Goal: Task Accomplishment & Management: Complete application form

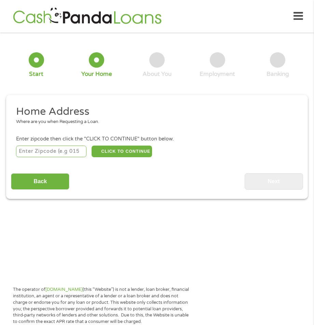
scroll to position [3, 0]
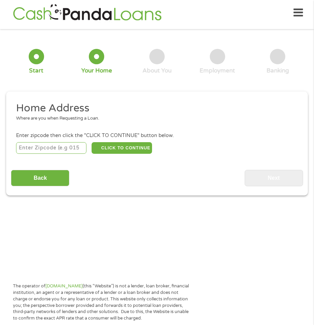
click at [115, 171] on div "Back Next" at bounding box center [157, 176] width 292 height 22
type input "-1"
click at [79, 150] on input "-1" at bounding box center [51, 148] width 70 height 12
type input "34983"
click at [114, 148] on button "CLICK TO CONTINUE" at bounding box center [122, 148] width 61 height 12
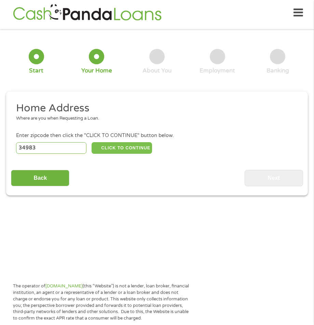
type input "34983"
type input "[GEOGRAPHIC_DATA]"
select select "[US_STATE]"
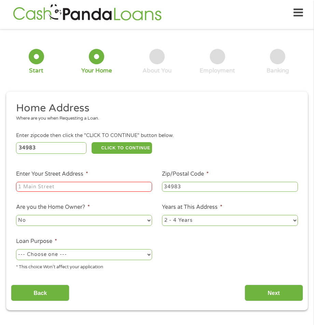
click at [76, 186] on input "Enter Your Street Address *" at bounding box center [84, 187] width 136 height 10
type input "[STREET_ADDRESS]"
click at [78, 220] on select "No Yes" at bounding box center [84, 220] width 136 height 11
select select "yes"
click at [16, 215] on select "No Yes" at bounding box center [84, 220] width 136 height 11
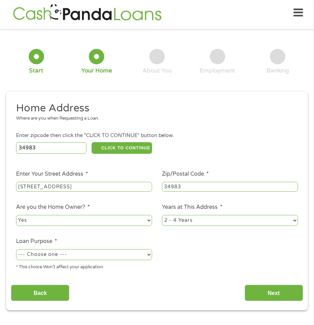
click at [199, 222] on select "1 Year or less 1 - 2 Years 2 - 4 Years Over 4 Years" at bounding box center [230, 220] width 136 height 11
select select "60months"
click at [162, 215] on select "1 Year or less 1 - 2 Years 2 - 4 Years Over 4 Years" at bounding box center [230, 220] width 136 height 11
click at [144, 253] on select "--- Choose one --- Pay Bills Debt Consolidation Home Improvement Major Purchase…" at bounding box center [84, 254] width 136 height 11
select select "paybills"
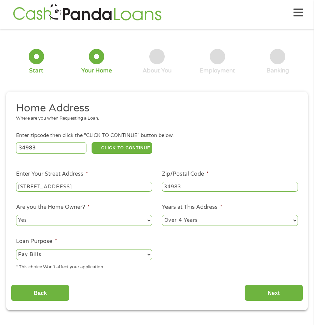
click at [16, 249] on select "--- Choose one --- Pay Bills Debt Consolidation Home Improvement Major Purchase…" at bounding box center [84, 254] width 136 height 11
click at [166, 278] on div "Home Address Where are you when Requesting a Loan. Enter zipcode then click the…" at bounding box center [157, 202] width 292 height 200
